Goal: Task Accomplishment & Management: Complete application form

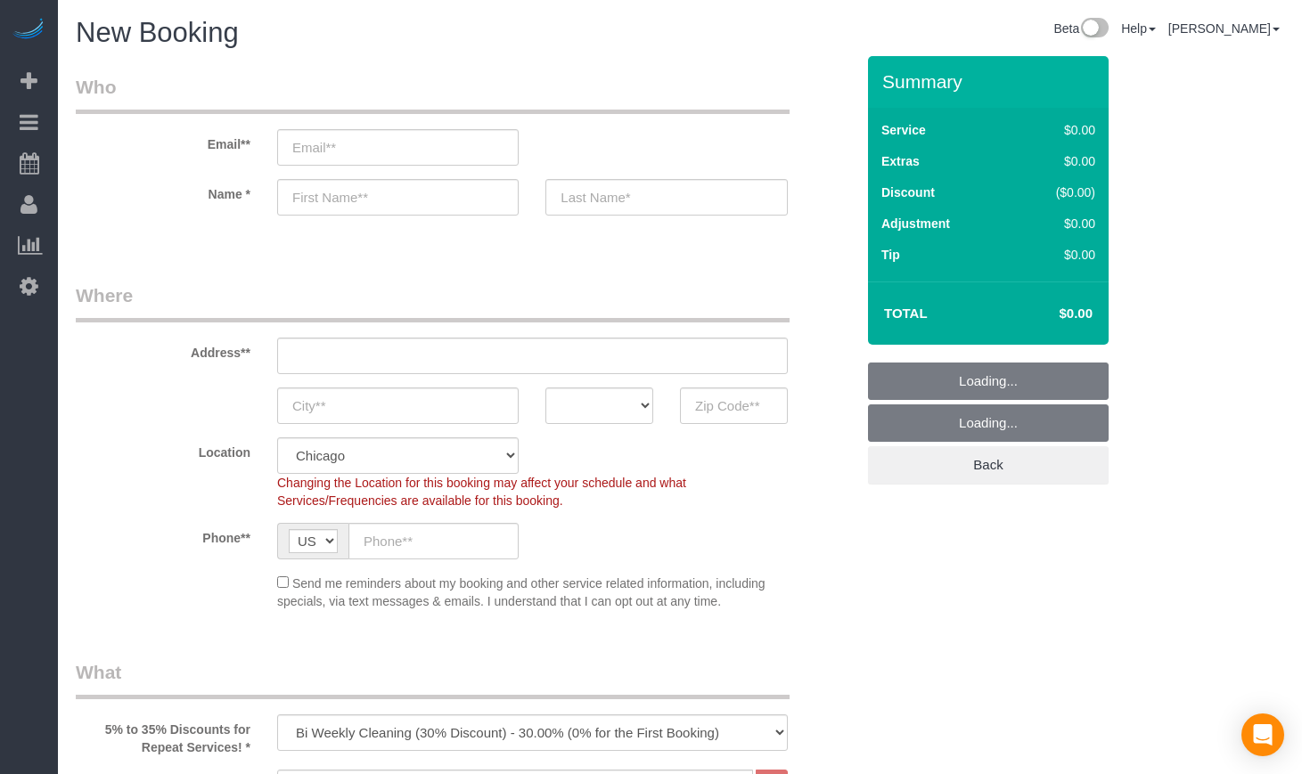
select select "512"
select select "object:1074"
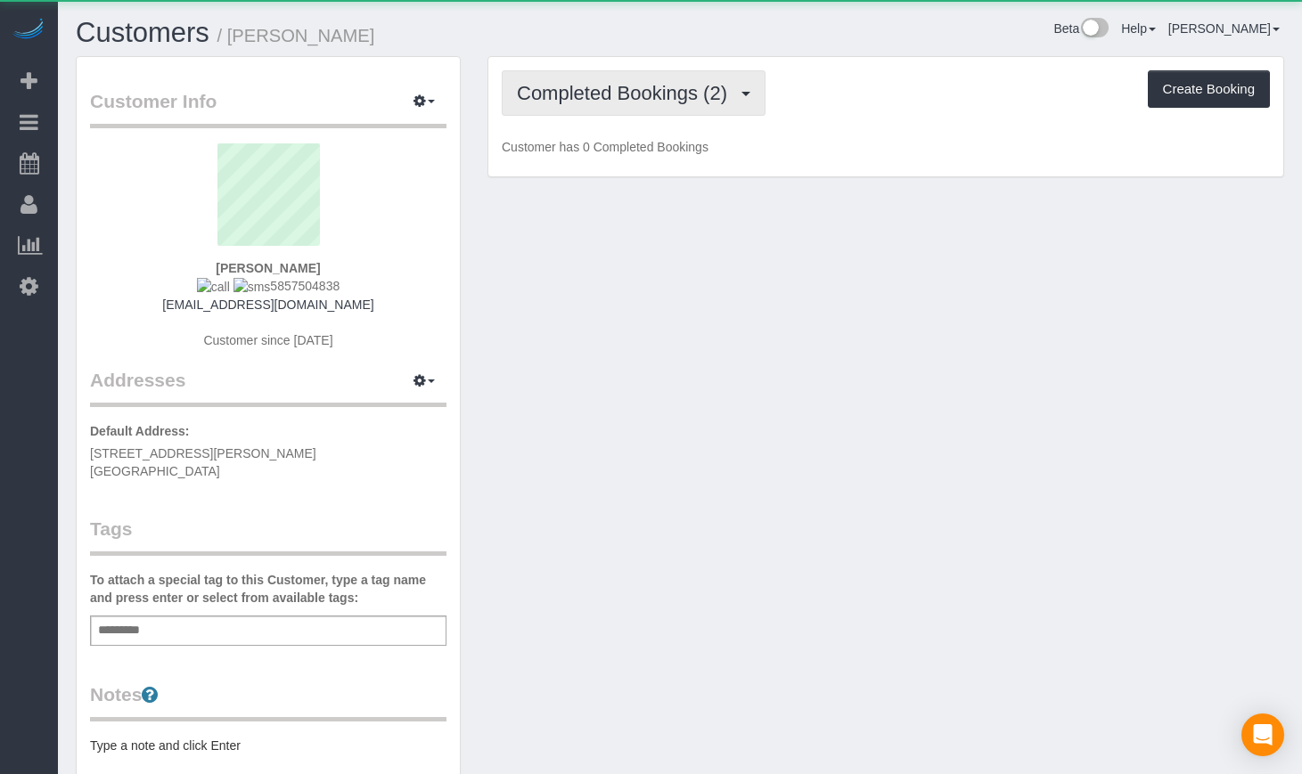
click at [634, 99] on span "Completed Bookings (2)" at bounding box center [626, 93] width 219 height 22
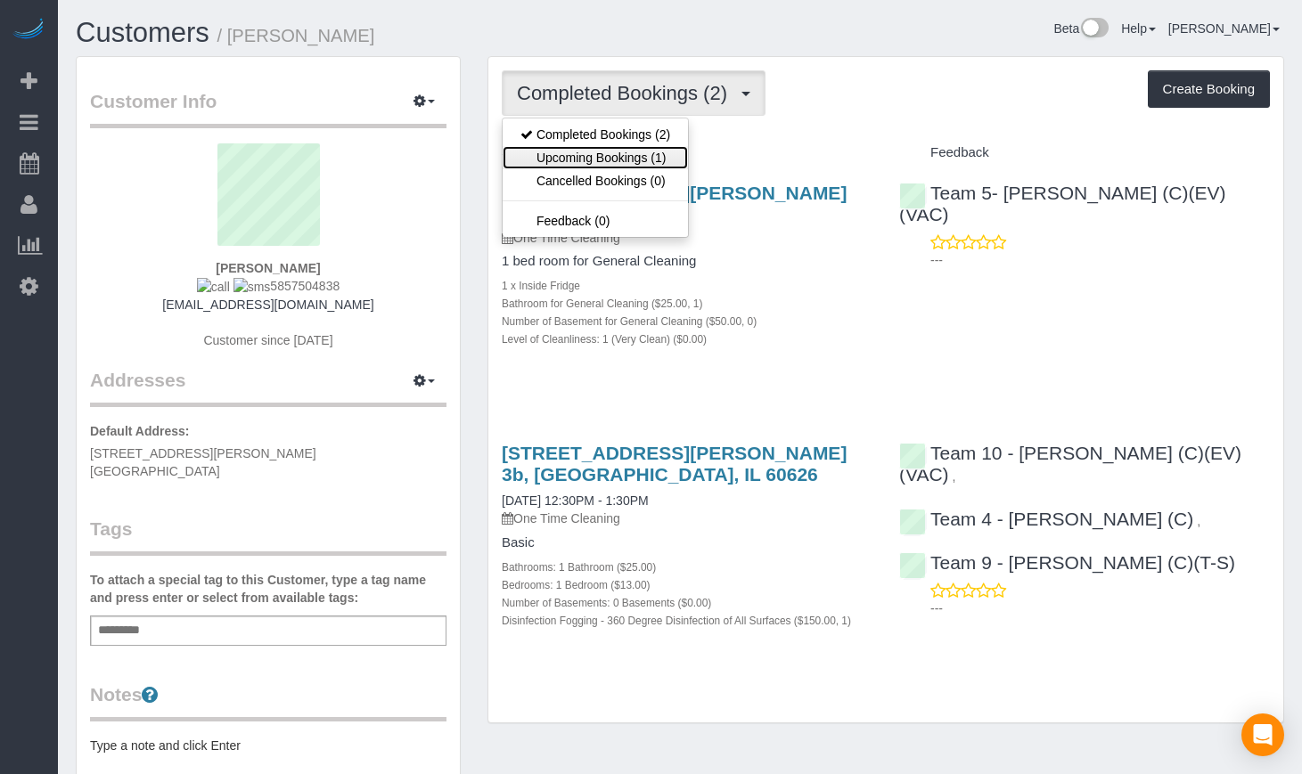
click at [620, 162] on link "Upcoming Bookings (1)" at bounding box center [595, 157] width 185 height 23
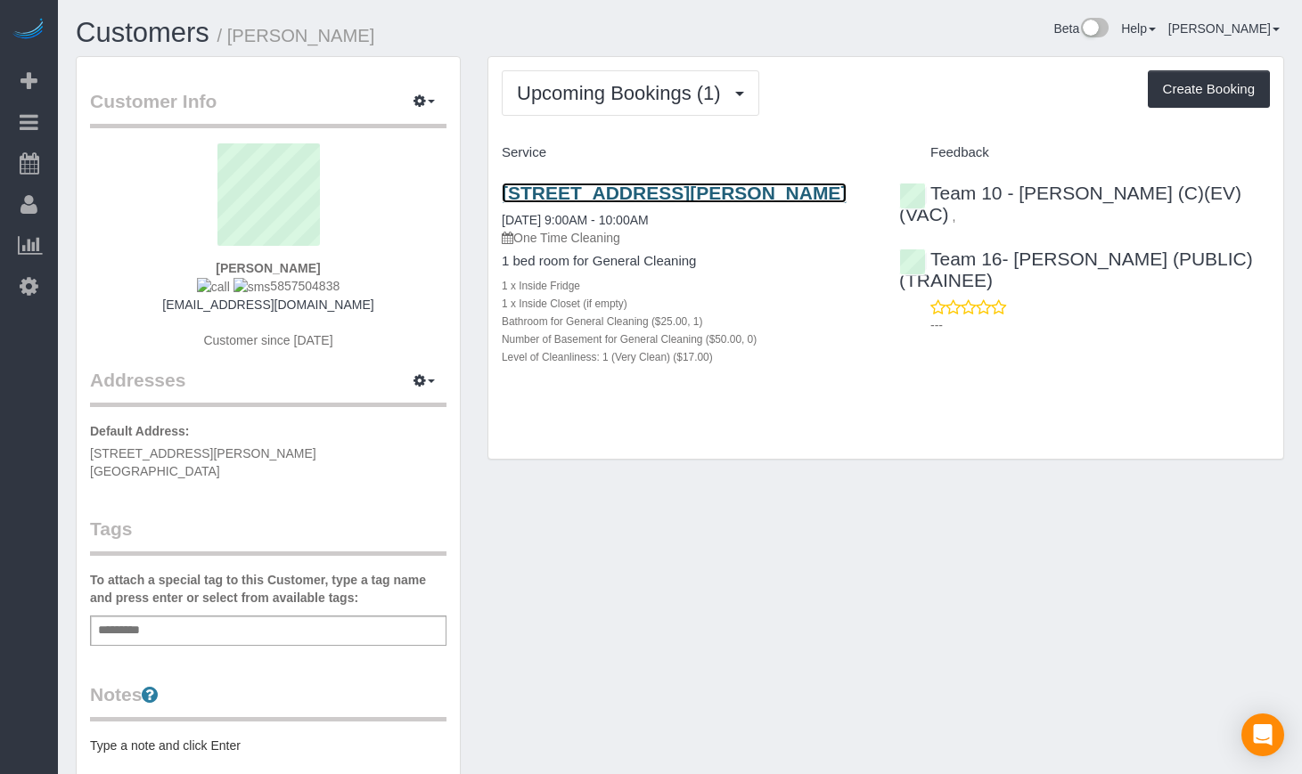
click at [658, 192] on link "[STREET_ADDRESS][PERSON_NAME]" at bounding box center [674, 193] width 345 height 20
click at [614, 646] on div "Customer Info Edit Contact Info Send Message Email Preferences Special Sales Ta…" at bounding box center [679, 581] width 1235 height 1051
click at [692, 642] on div "Customer Info Edit Contact Info Send Message Email Preferences Special Sales Ta…" at bounding box center [679, 581] width 1235 height 1051
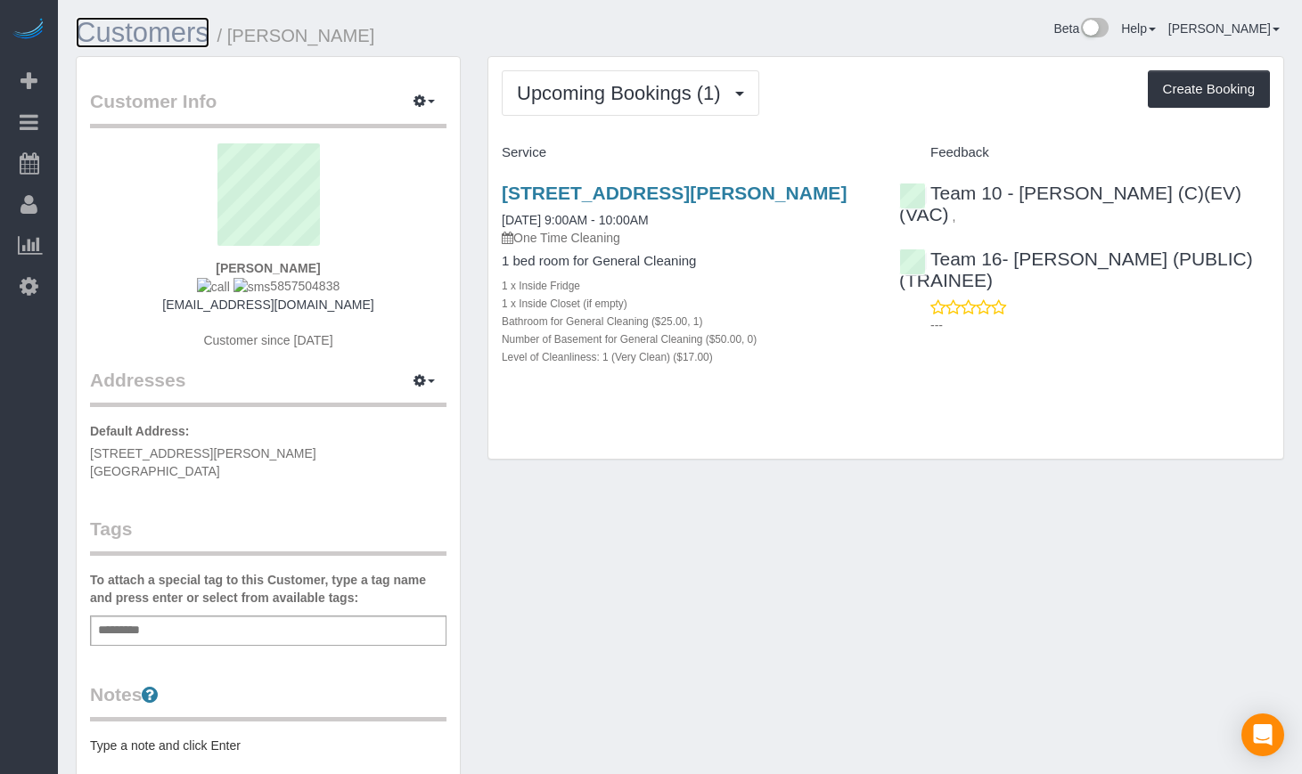
click at [110, 22] on link "Customers" at bounding box center [143, 32] width 134 height 31
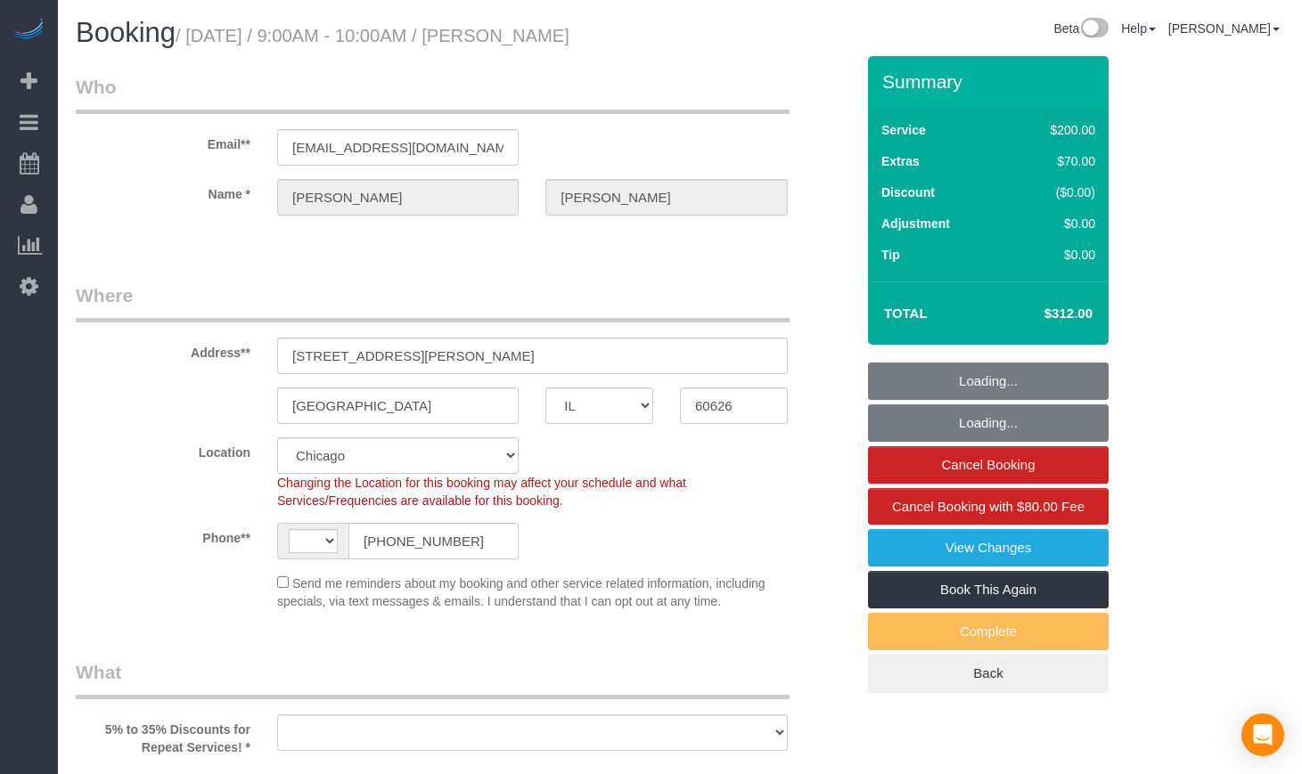
select select "IL"
select select "string:US"
select select "string:fspay-c879f55d-50aa-4bf9-9ea7-5ce6e18a4573"
select select "512"
select select "number:1"
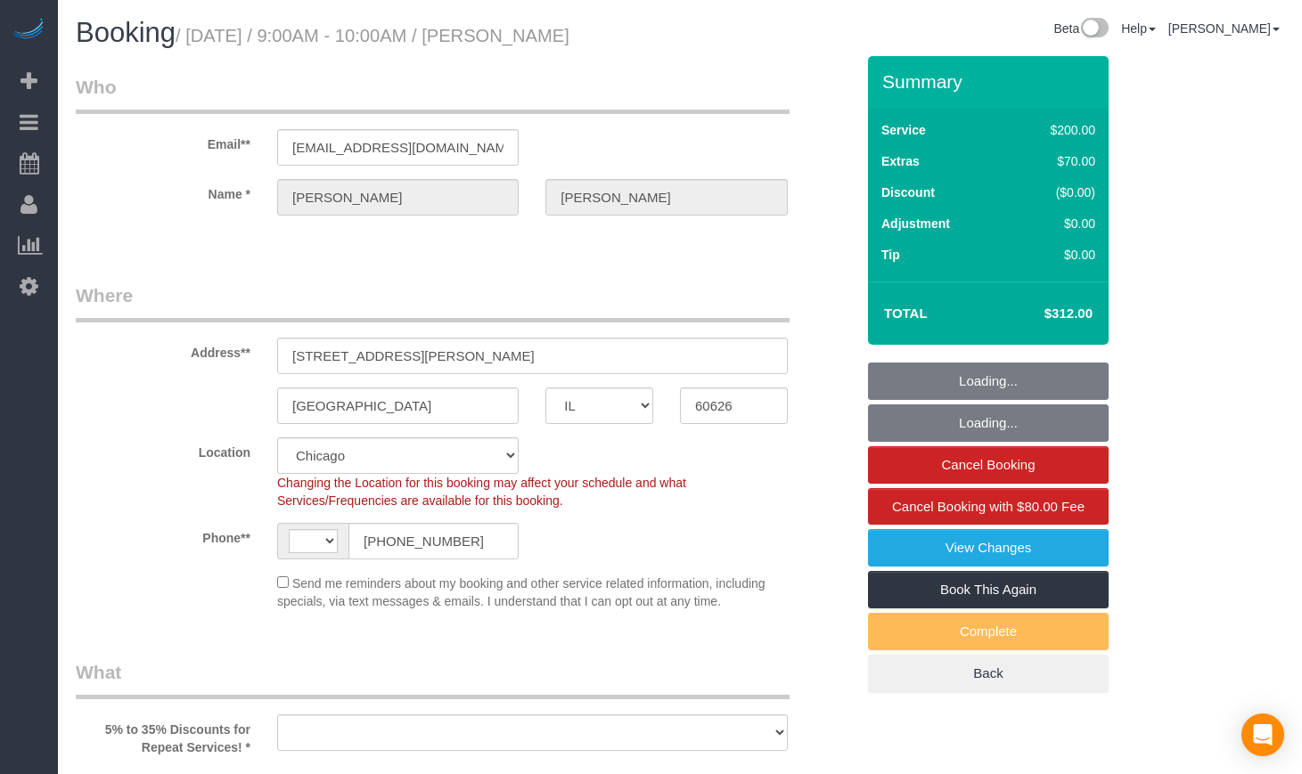
select select "number:63"
select select "number:139"
select select "number:106"
select select "object:957"
select select "spot1"
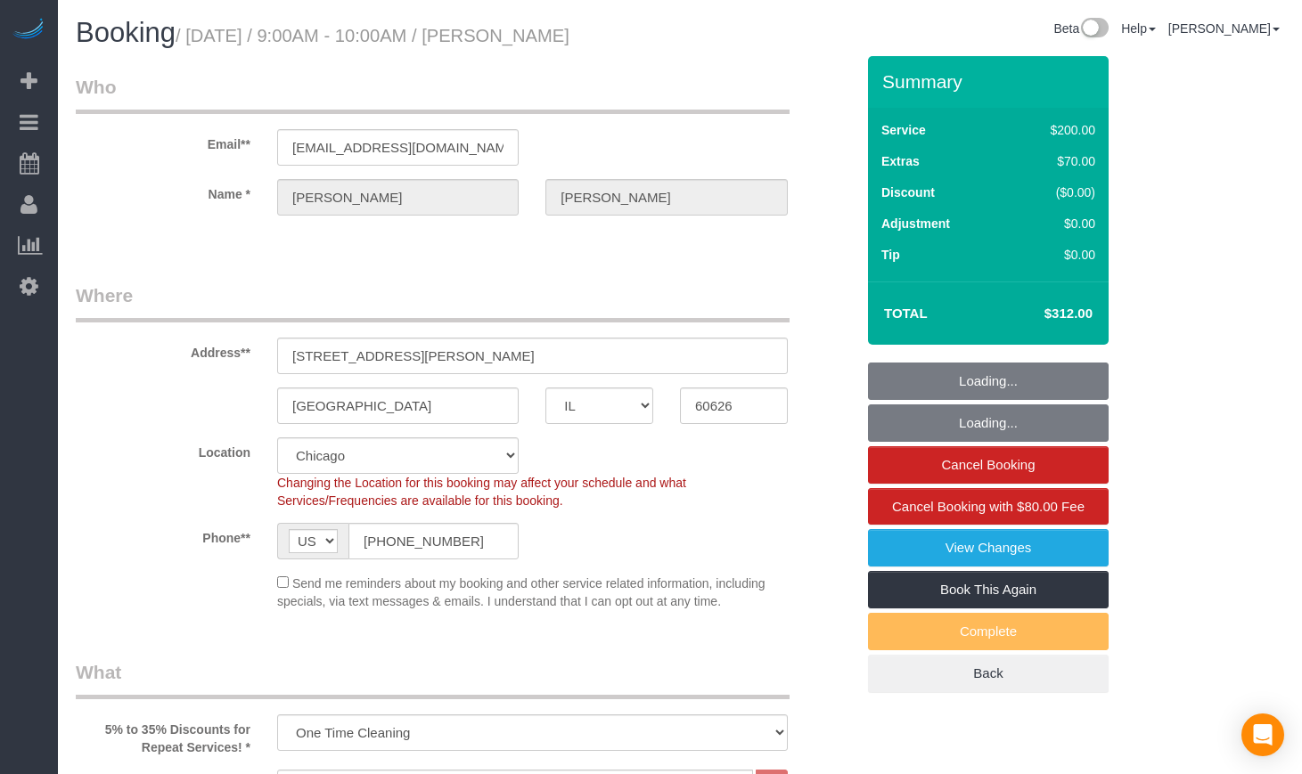
select select "object:1123"
